Goal: Transaction & Acquisition: Purchase product/service

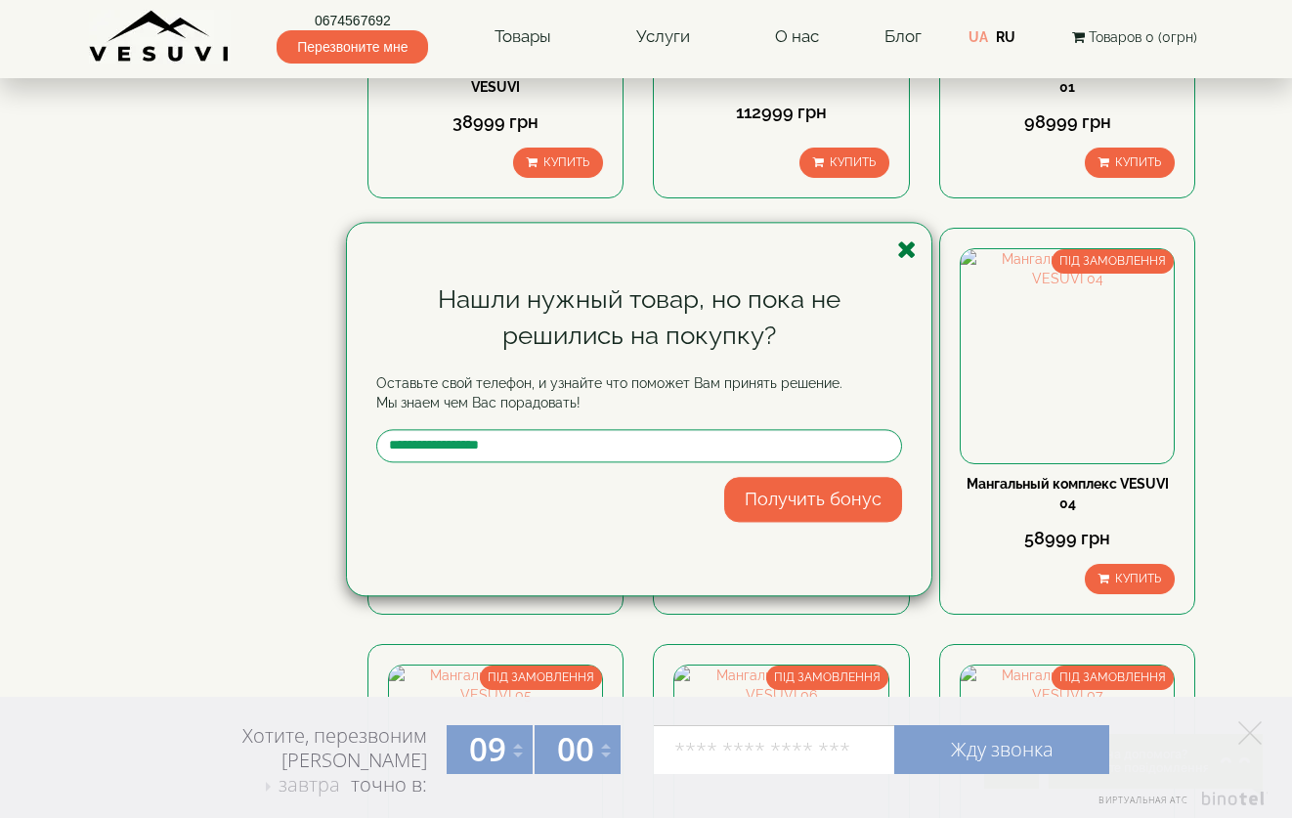
click at [905, 247] on icon "button" at bounding box center [907, 250] width 20 height 24
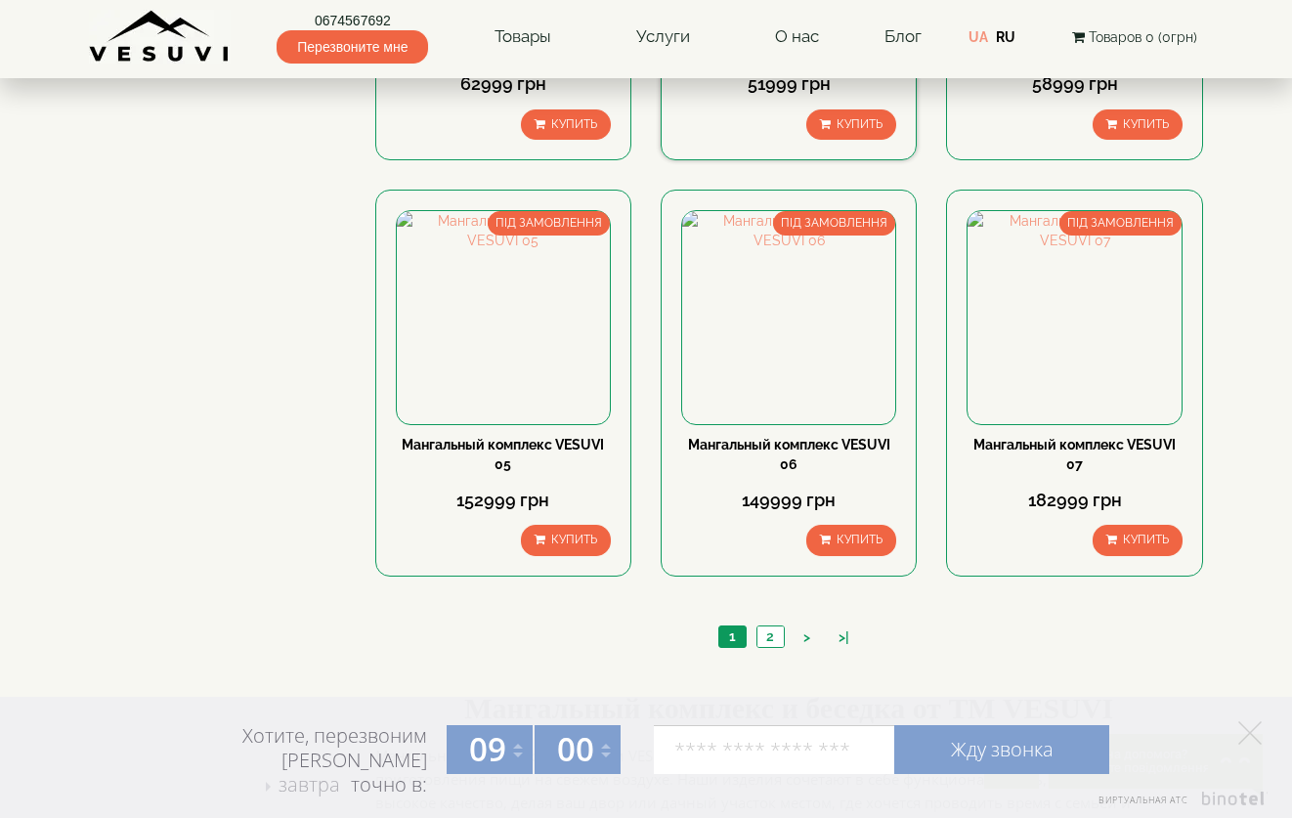
scroll to position [1760, 0]
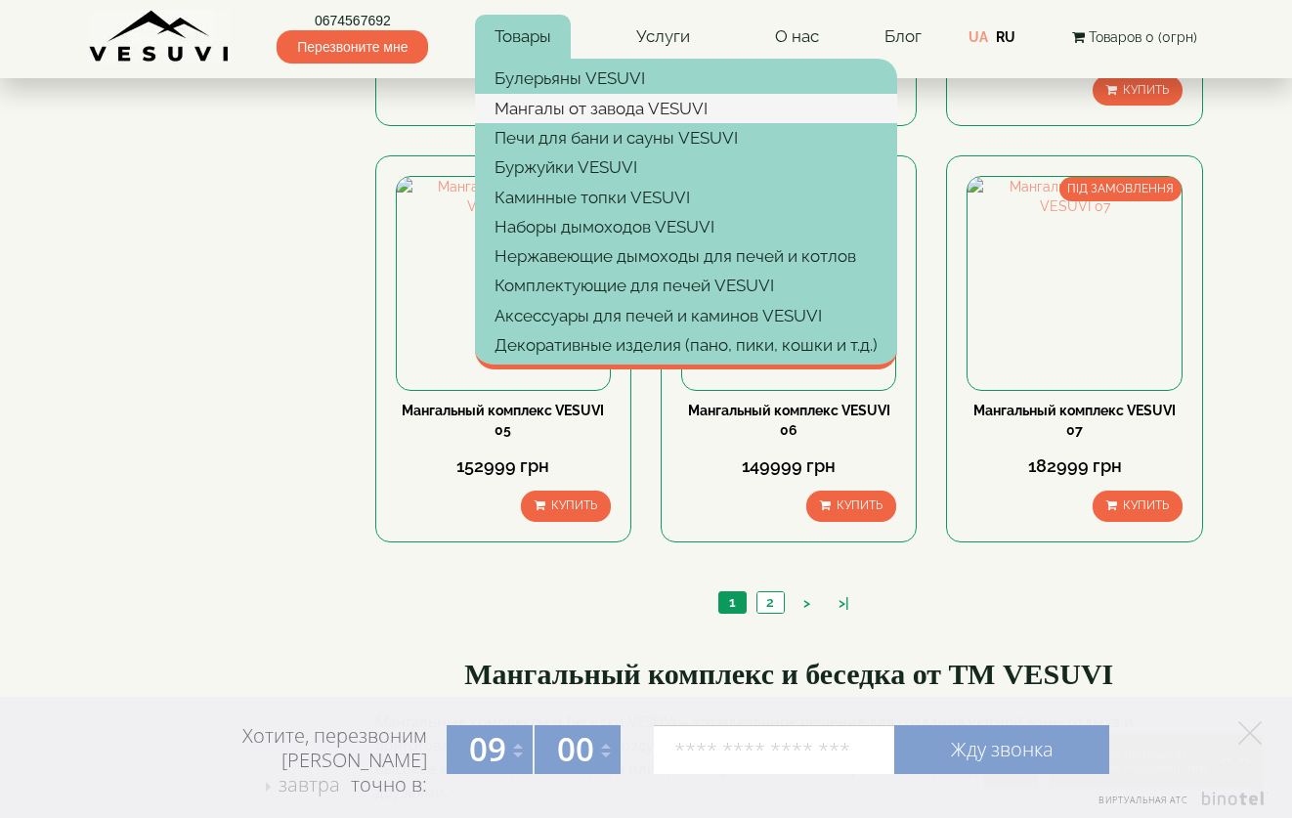
click at [580, 111] on link "Мангалы от завода VESUVI" at bounding box center [686, 108] width 422 height 29
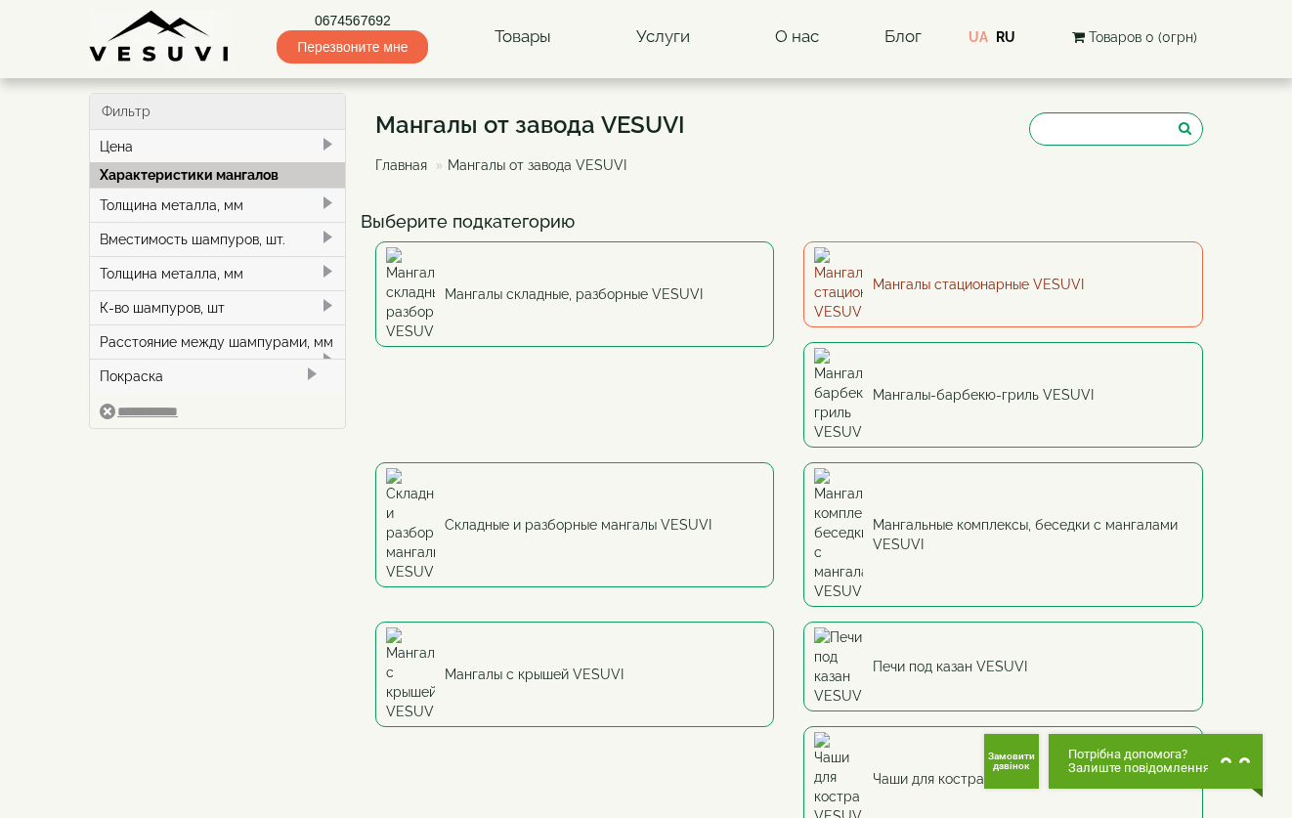
click at [949, 275] on link "Мангалы стационарные VESUVI" at bounding box center [1004, 284] width 400 height 86
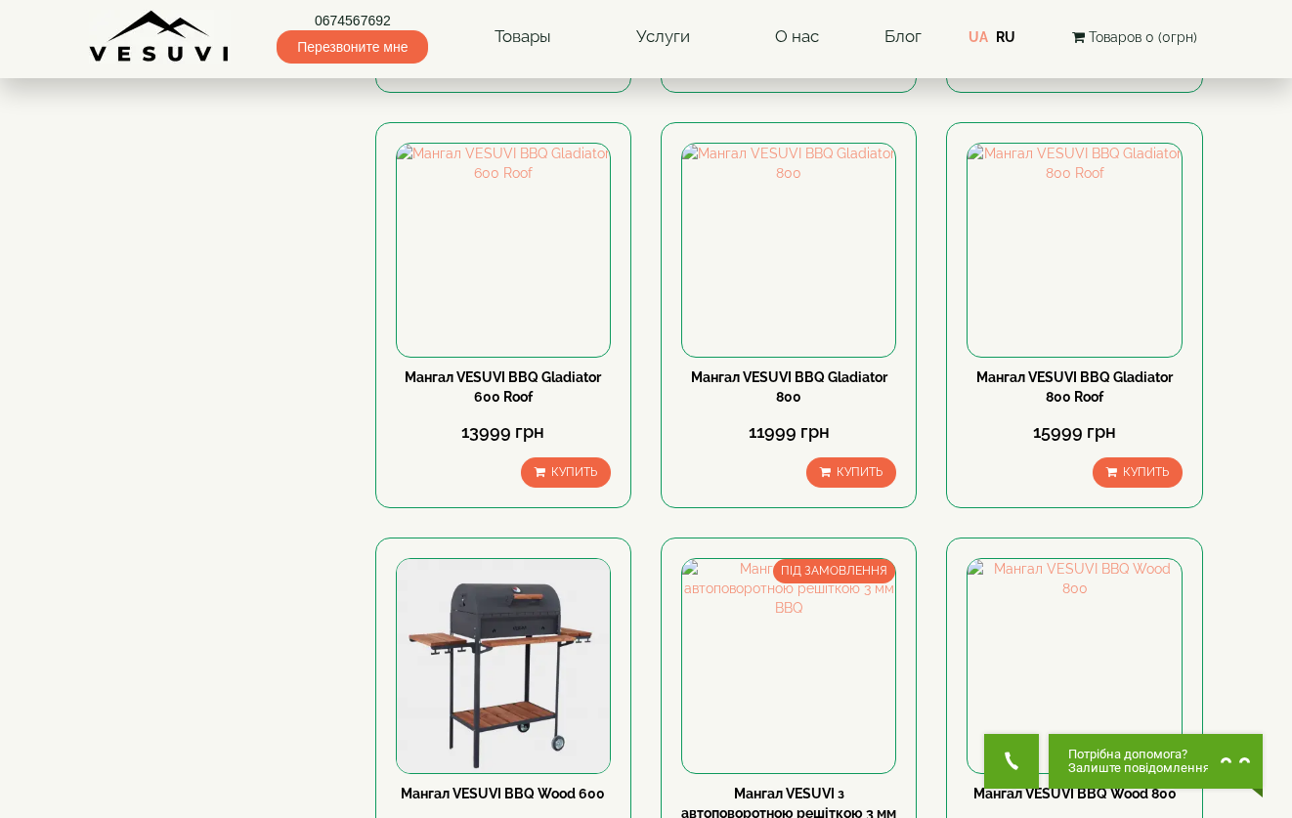
scroll to position [684, 0]
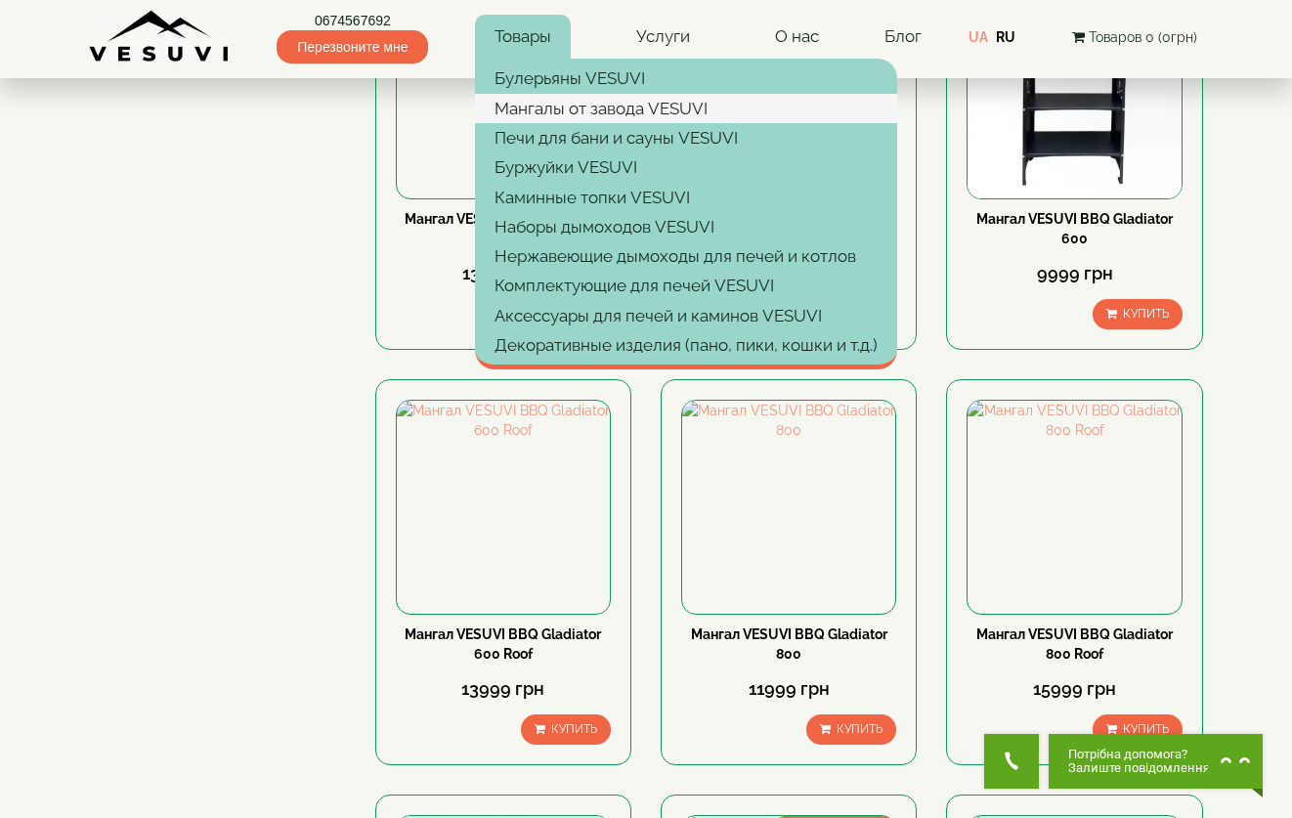
click at [599, 109] on link "Мангалы от завода VESUVI" at bounding box center [686, 108] width 422 height 29
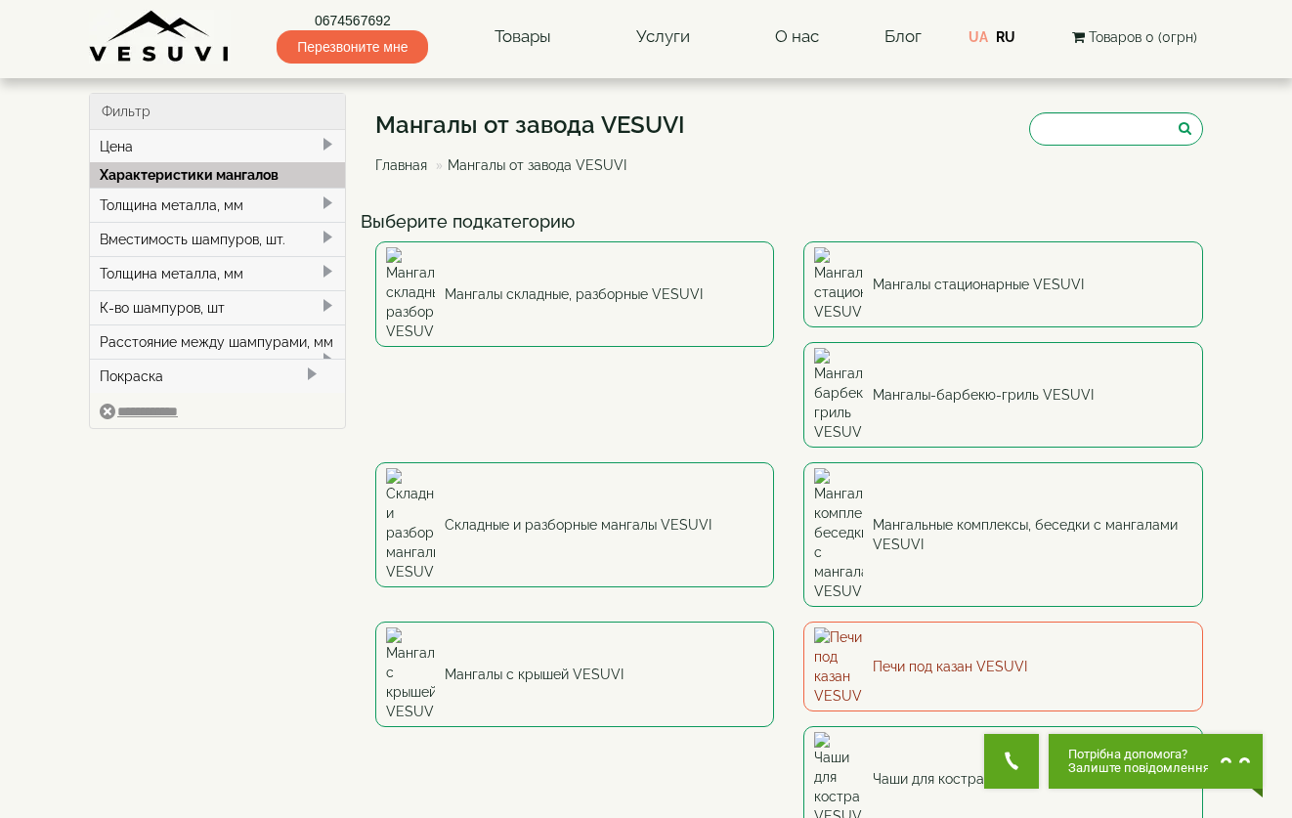
click at [804, 622] on link "Печи под казан VESUVI" at bounding box center [1004, 667] width 400 height 90
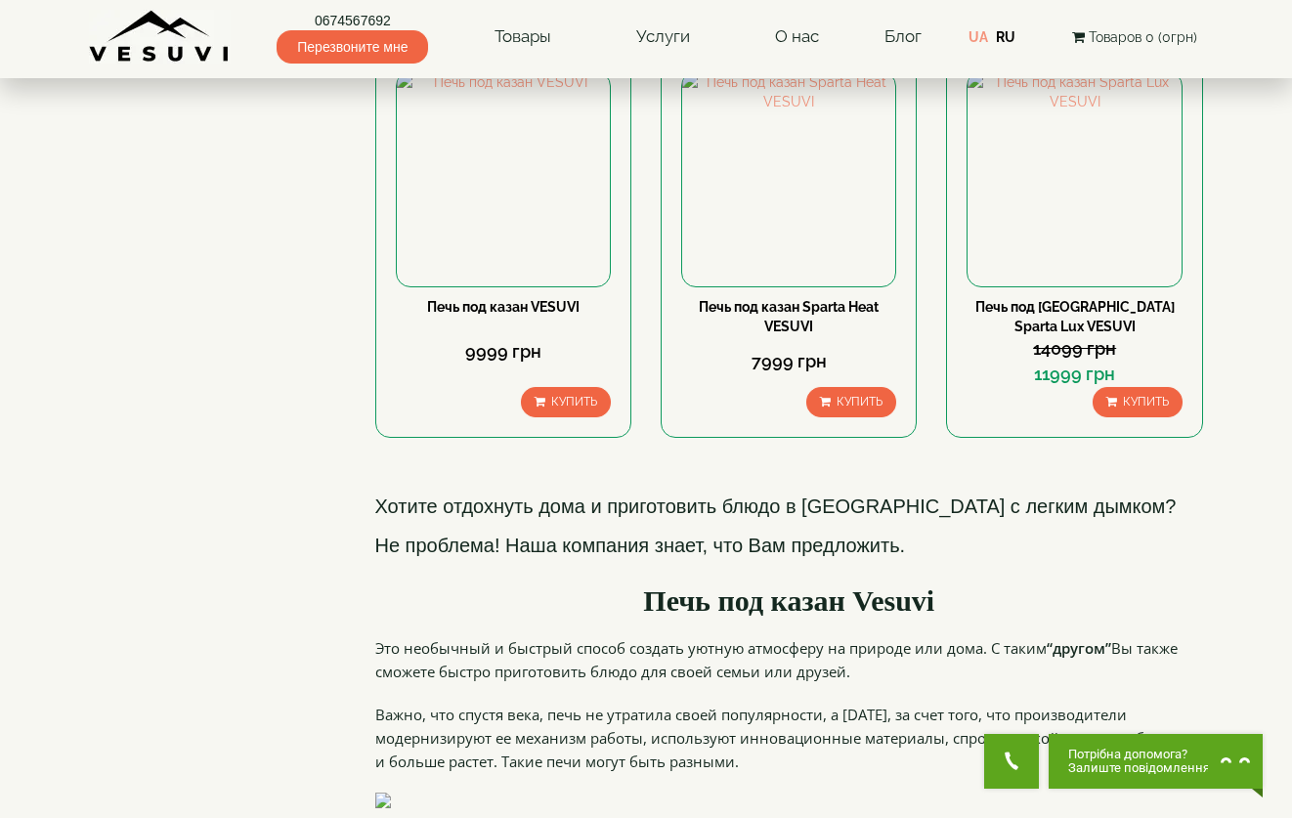
scroll to position [489, 0]
